Goal: Navigation & Orientation: Go to known website

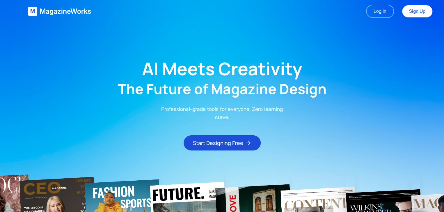
click at [87, 29] on main "AI Meets Creativity The Future of Magazine Design Professional-grade tools for …" at bounding box center [222, 87] width 444 height 128
click at [113, 30] on main "AI Meets Creativity The Future of Magazine Design Professional-grade tools for …" at bounding box center [222, 87] width 444 height 128
click at [33, 11] on span "M" at bounding box center [32, 11] width 5 height 8
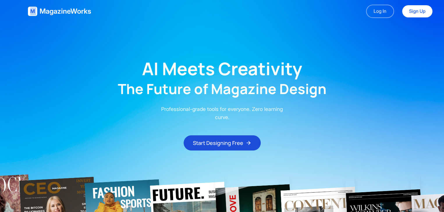
click at [33, 11] on span "M" at bounding box center [32, 11] width 5 height 8
click at [316, 87] on h2 "The Future of Magazine Design" at bounding box center [222, 89] width 209 height 14
click at [181, 90] on h2 "The Future of Magazine Design" at bounding box center [222, 89] width 209 height 14
click at [99, 120] on main "AI Meets Creativity The Future of Magazine Design Professional-grade tools for …" at bounding box center [222, 87] width 444 height 128
click at [198, 102] on main "AI Meets Creativity The Future of Magazine Design Professional-grade tools for …" at bounding box center [222, 87] width 444 height 128
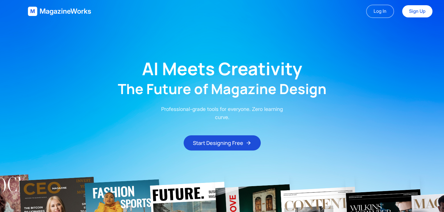
click at [36, 10] on div "M" at bounding box center [32, 11] width 9 height 9
click at [26, 19] on header "M MagazineWorks Log In Sign Up" at bounding box center [231, 11] width 444 height 23
click at [35, 12] on span "M" at bounding box center [32, 11] width 5 height 8
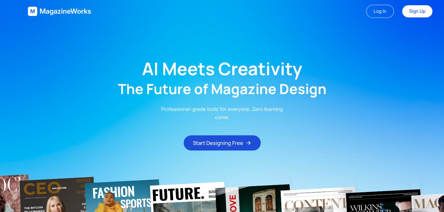
click at [35, 12] on span "M" at bounding box center [32, 11] width 5 height 8
click at [73, 40] on main "AI Meets Creativity The Future of Magazine Design Professional-grade tools for …" at bounding box center [222, 87] width 444 height 128
click at [58, 12] on span "MagazineWorks" at bounding box center [65, 11] width 51 height 9
click at [46, 34] on main "AI Meets Creativity The Future of Magazine Design Professional-grade tools for …" at bounding box center [222, 87] width 444 height 128
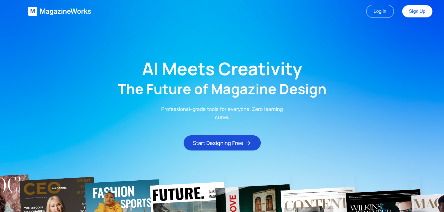
click at [276, 67] on h1 "AI Meets Creativity" at bounding box center [222, 68] width 160 height 17
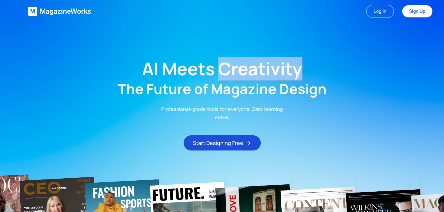
click at [276, 67] on h1 "AI Meets Creativity" at bounding box center [222, 68] width 160 height 17
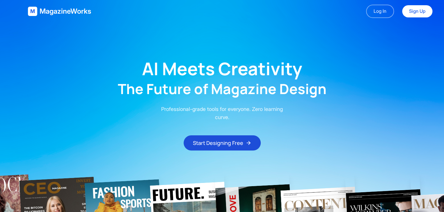
click at [348, 77] on main "AI Meets Creativity The Future of Magazine Design Professional-grade tools for …" at bounding box center [222, 87] width 444 height 128
click at [349, 45] on main "AI Meets Creativity The Future of Magazine Design Professional-grade tools for …" at bounding box center [222, 87] width 444 height 128
click at [304, 86] on h2 "The Future of Magazine Design" at bounding box center [222, 89] width 209 height 14
click at [320, 52] on main "AI Meets Creativity The Future of Magazine Design Professional-grade tools for …" at bounding box center [222, 87] width 444 height 128
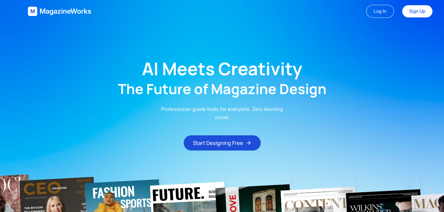
click at [263, 77] on h1 "AI Meets Creativity" at bounding box center [222, 68] width 160 height 17
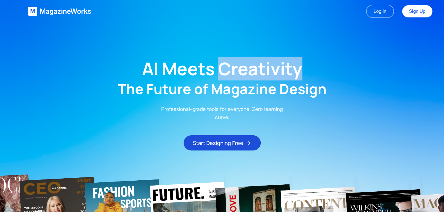
click at [263, 77] on h1 "AI Meets Creativity" at bounding box center [222, 68] width 160 height 17
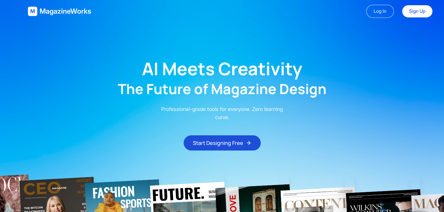
click at [243, 85] on h2 "The Future of Magazine Design" at bounding box center [222, 89] width 209 height 14
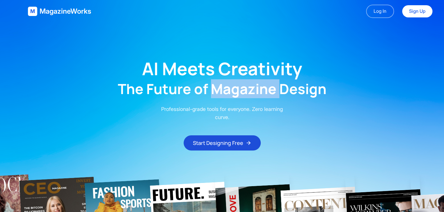
click at [243, 85] on h2 "The Future of Magazine Design" at bounding box center [222, 89] width 209 height 14
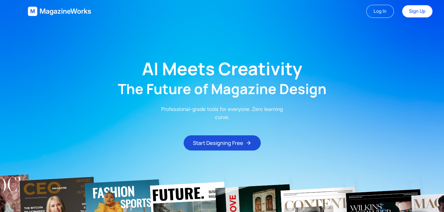
click at [359, 29] on main "AI Meets Creativity The Future of Magazine Design Professional-grade tools for …" at bounding box center [222, 87] width 444 height 128
click at [377, 10] on link "Log In" at bounding box center [380, 11] width 28 height 13
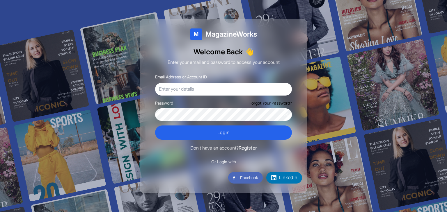
click at [263, 69] on div "M MagazineWorks Welcome Back 👋 Enter your email and password to access your acc…" at bounding box center [224, 106] width 168 height 175
click at [253, 55] on span "👋" at bounding box center [249, 51] width 9 height 9
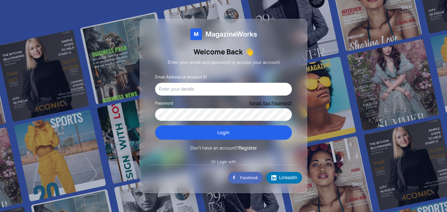
click at [263, 46] on div "M MagazineWorks Welcome Back 👋 Enter your email and password to access your acc…" at bounding box center [224, 106] width 168 height 175
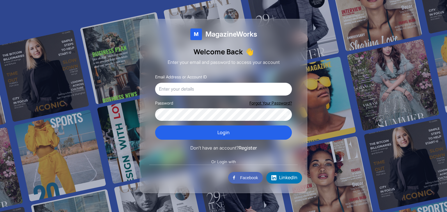
click at [227, 161] on span "Or Login with" at bounding box center [224, 162] width 32 height 6
click at [242, 150] on button "Register" at bounding box center [248, 149] width 18 height 8
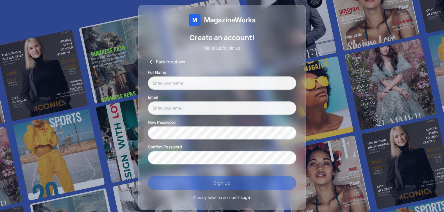
scroll to position [2, 0]
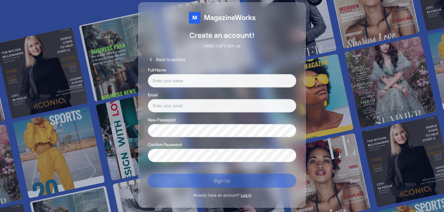
click at [246, 194] on button "Log in" at bounding box center [246, 196] width 11 height 6
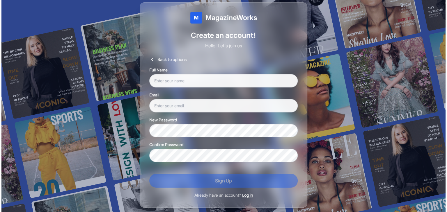
scroll to position [0, 0]
